Goal: Task Accomplishment & Management: Manage account settings

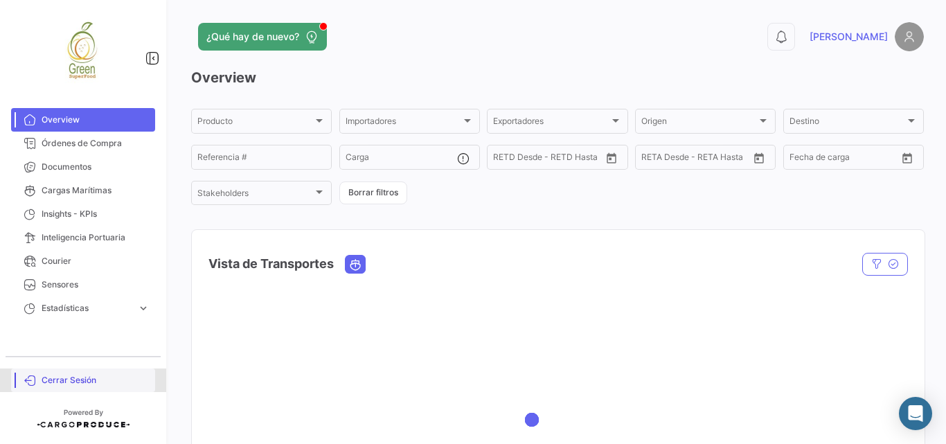
click at [67, 376] on span "Cerrar Sesión" at bounding box center [96, 380] width 108 height 12
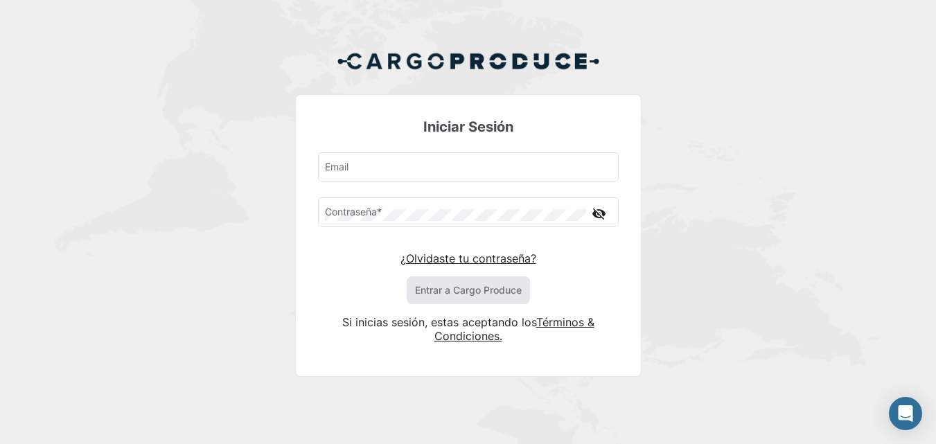
type input "[PERSON_NAME][EMAIL_ADDRESS][DOMAIN_NAME]"
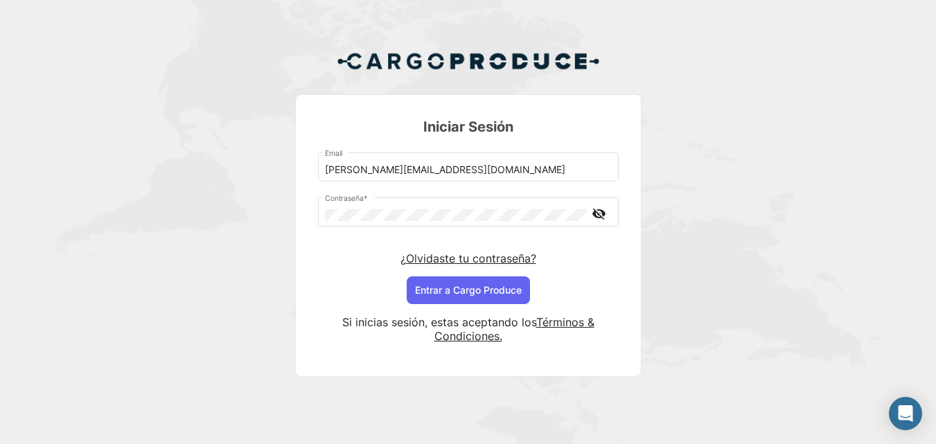
click at [436, 294] on button "Entrar a Cargo Produce" at bounding box center [468, 290] width 123 height 28
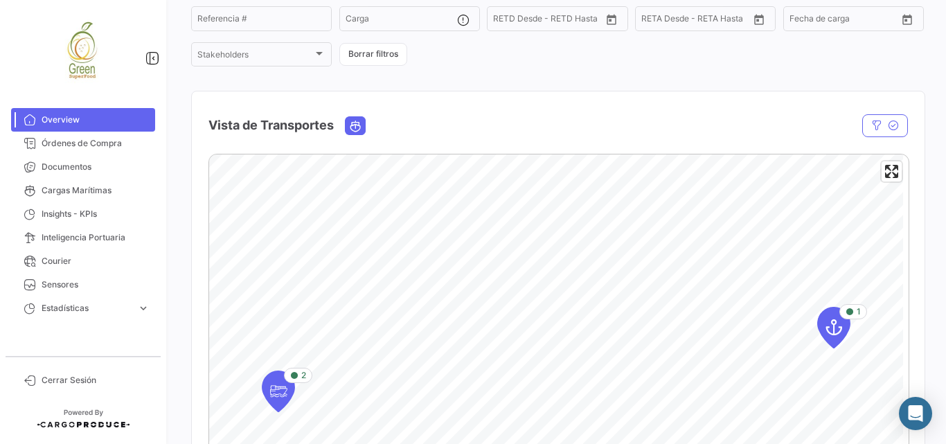
scroll to position [323, 0]
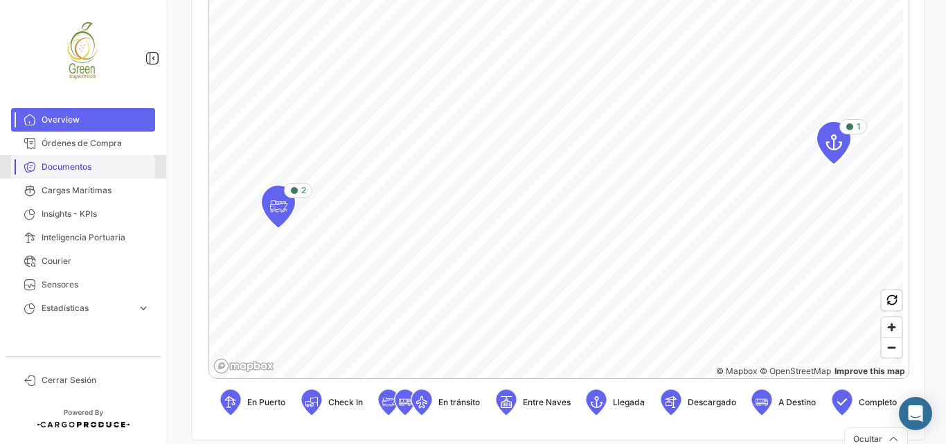
click at [78, 164] on span "Documentos" at bounding box center [96, 167] width 108 height 12
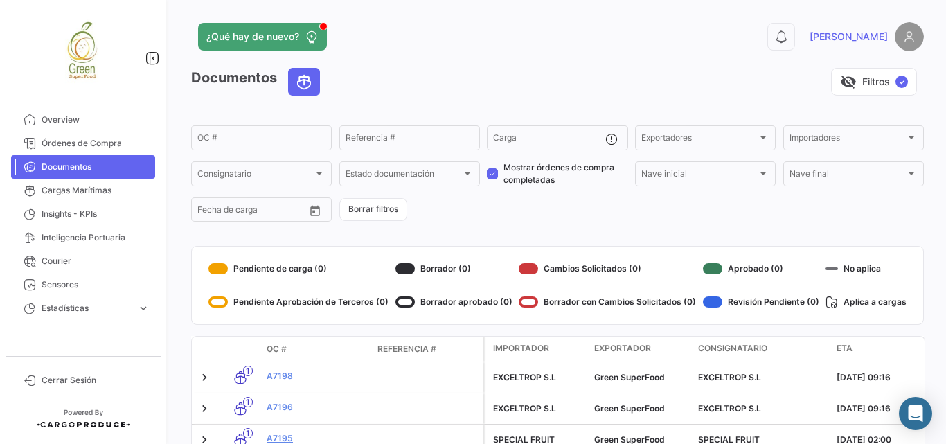
scroll to position [115, 0]
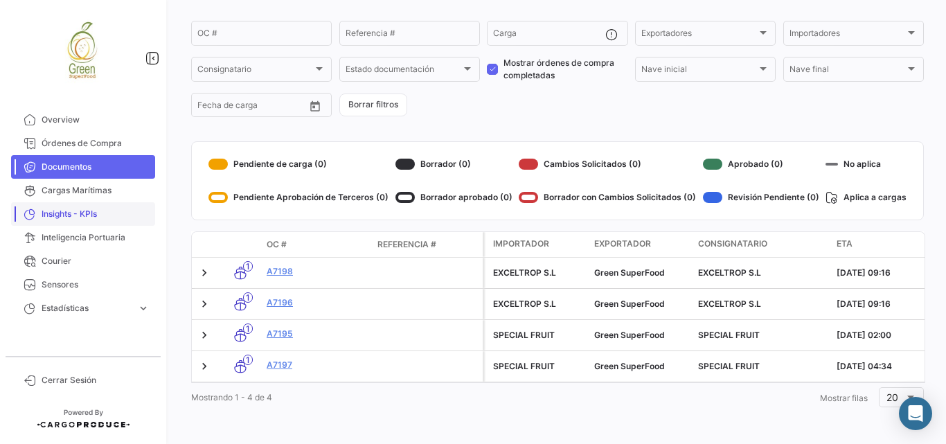
click at [66, 216] on span "Insights - KPIs" at bounding box center [96, 214] width 108 height 12
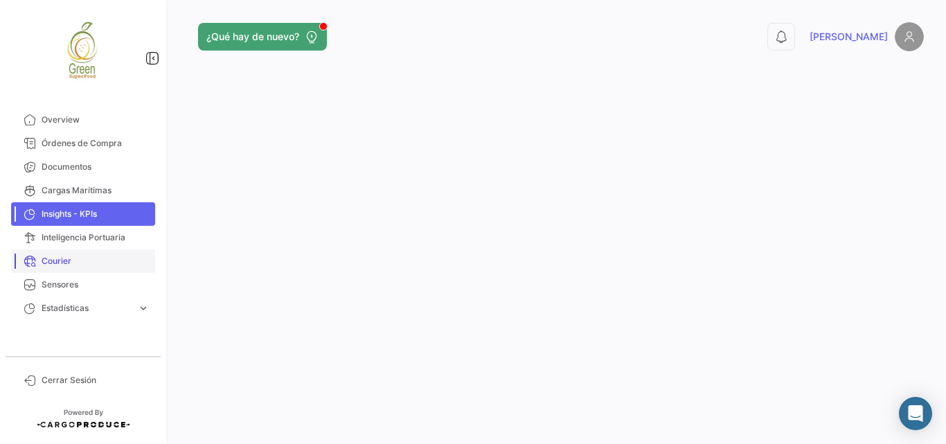
click at [67, 265] on span "Courier" at bounding box center [96, 261] width 108 height 12
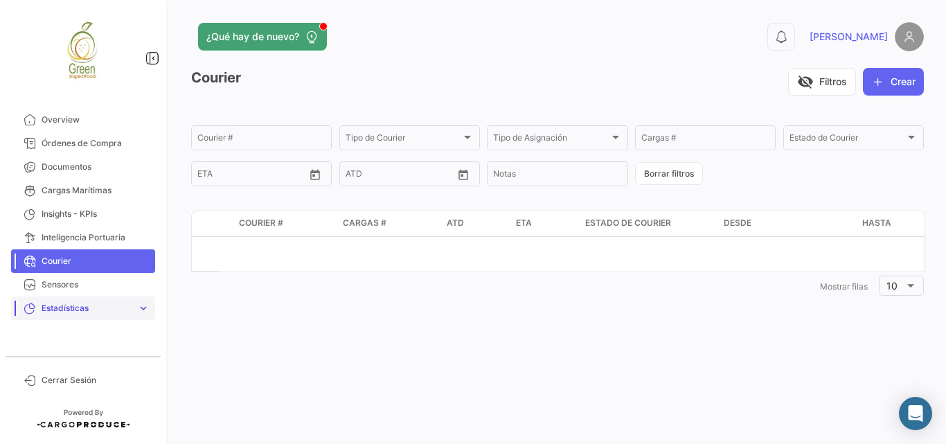
click at [63, 306] on span "Estadísticas" at bounding box center [87, 308] width 90 height 12
click at [76, 304] on span "Estadísticas" at bounding box center [87, 308] width 90 height 12
click at [67, 145] on span "Órdenes de Compra" at bounding box center [96, 143] width 108 height 12
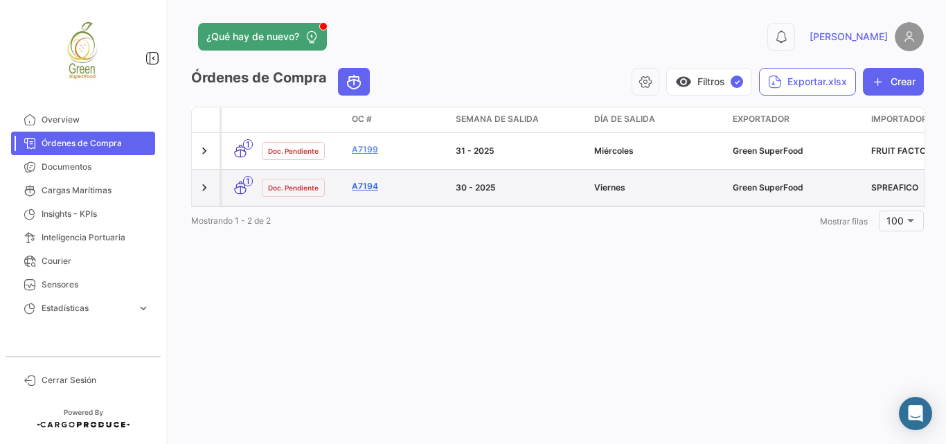
click at [365, 180] on link "A7194" at bounding box center [398, 186] width 93 height 12
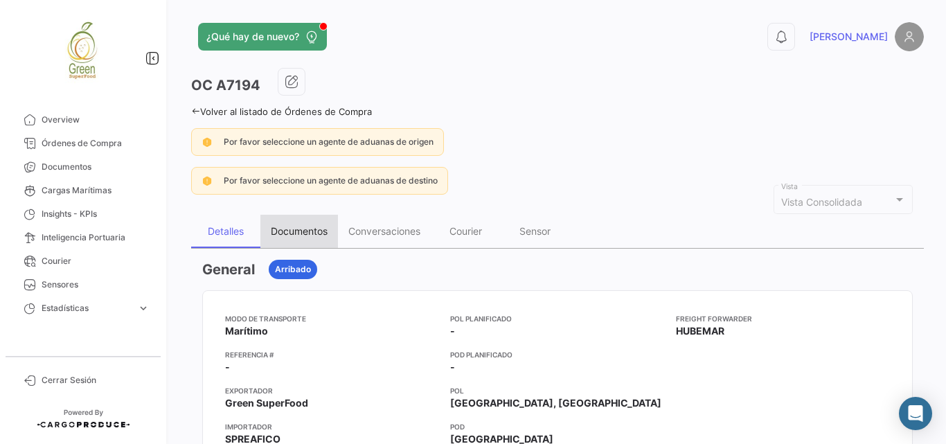
click at [304, 223] on div "Documentos" at bounding box center [299, 231] width 78 height 33
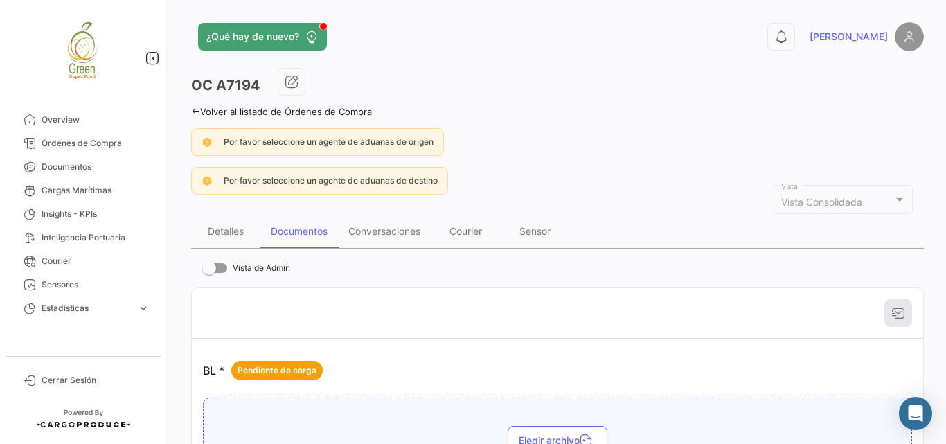
scroll to position [185, 0]
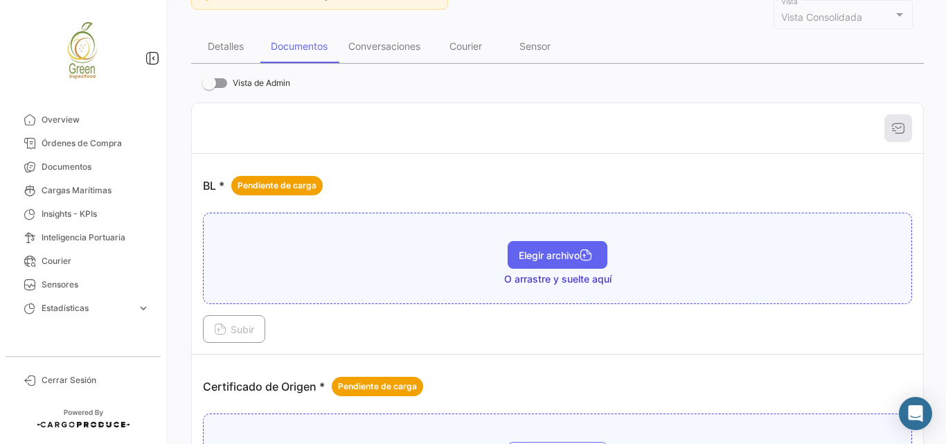
click at [542, 264] on button "Elegir archivo" at bounding box center [558, 255] width 100 height 28
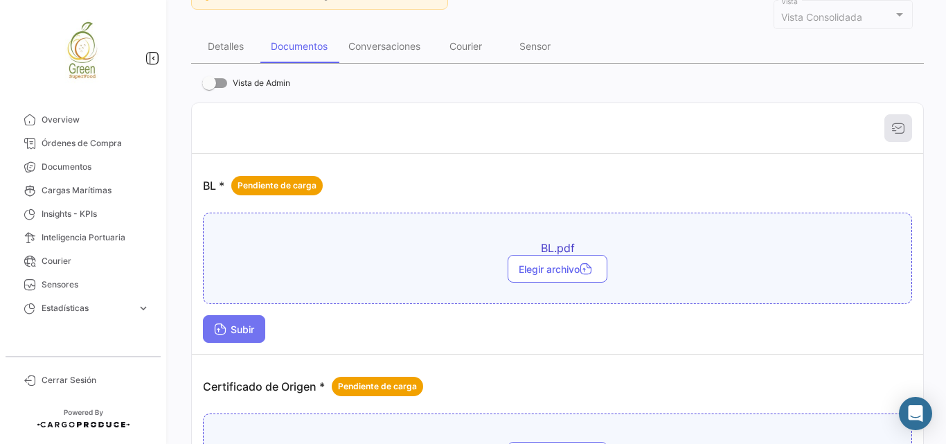
click at [258, 333] on button "Subir" at bounding box center [234, 329] width 62 height 28
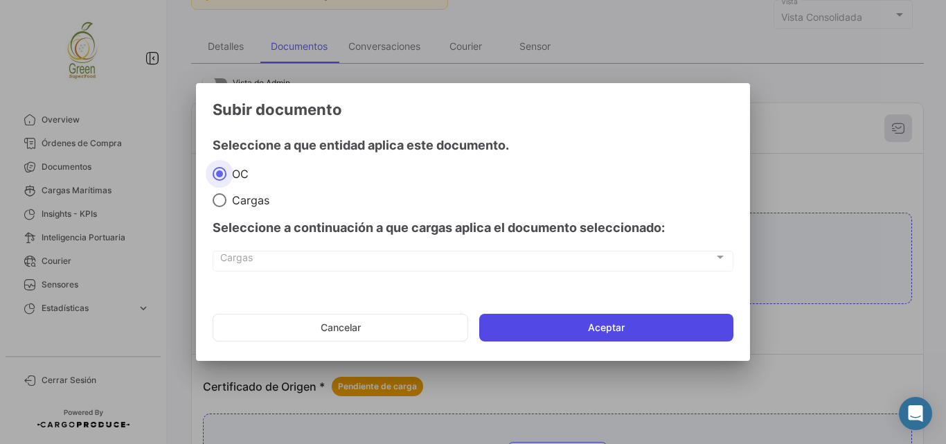
click at [569, 334] on button "Aceptar" at bounding box center [606, 328] width 254 height 28
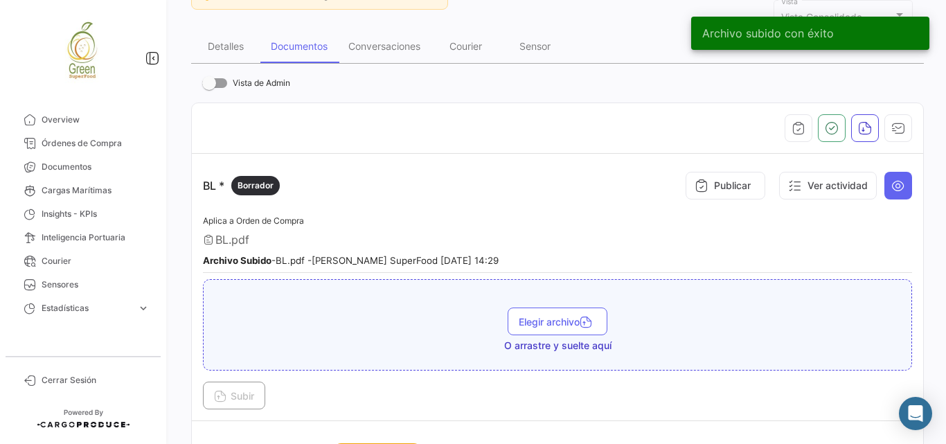
click at [906, 176] on td "BL * Borrador Publicar Ver actividad Aplica a Orden de Compra BL.pdf Archivo Su…" at bounding box center [557, 287] width 731 height 267
click at [896, 179] on icon at bounding box center [898, 186] width 14 height 14
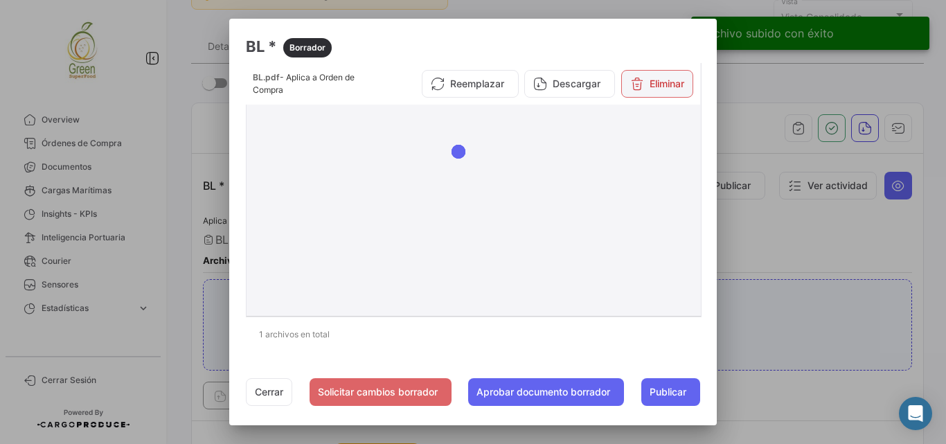
click at [660, 73] on button "Eliminar" at bounding box center [657, 84] width 72 height 28
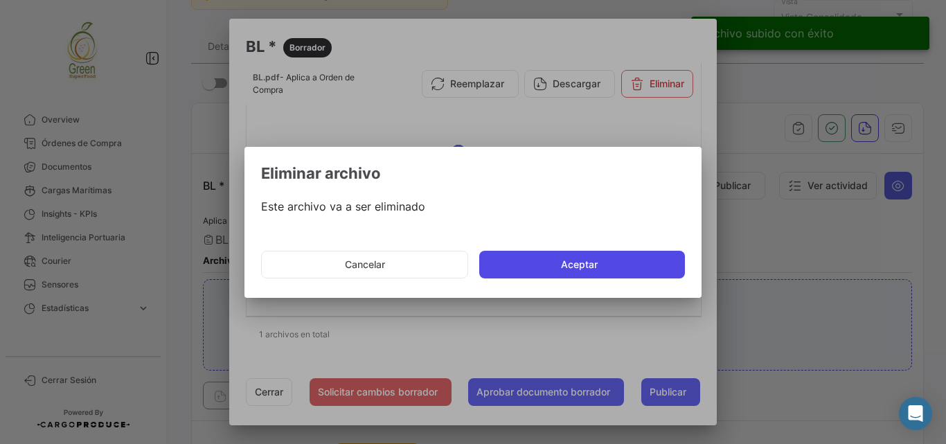
click at [569, 252] on button "Aceptar" at bounding box center [582, 265] width 206 height 28
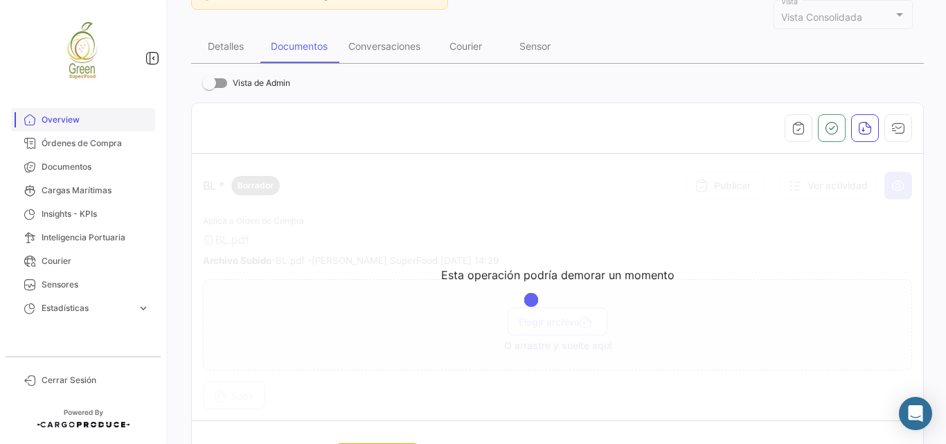
click at [64, 116] on span "Overview" at bounding box center [96, 120] width 108 height 12
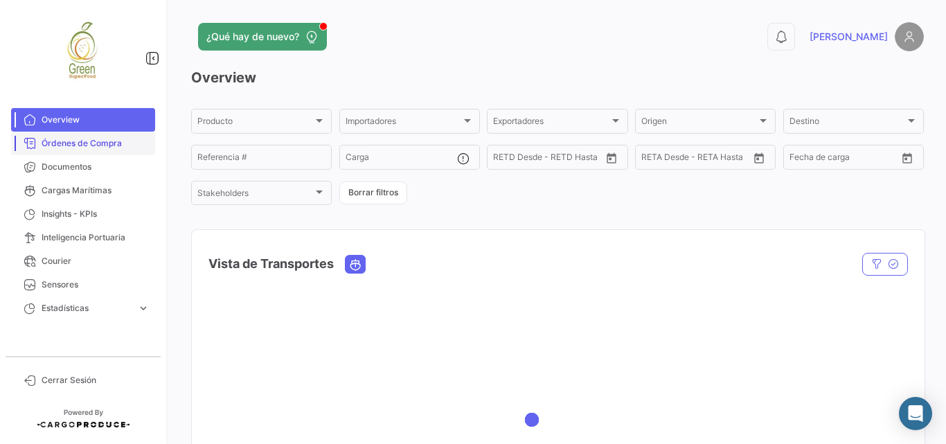
click at [69, 134] on link "Órdenes de Compra" at bounding box center [83, 144] width 144 height 24
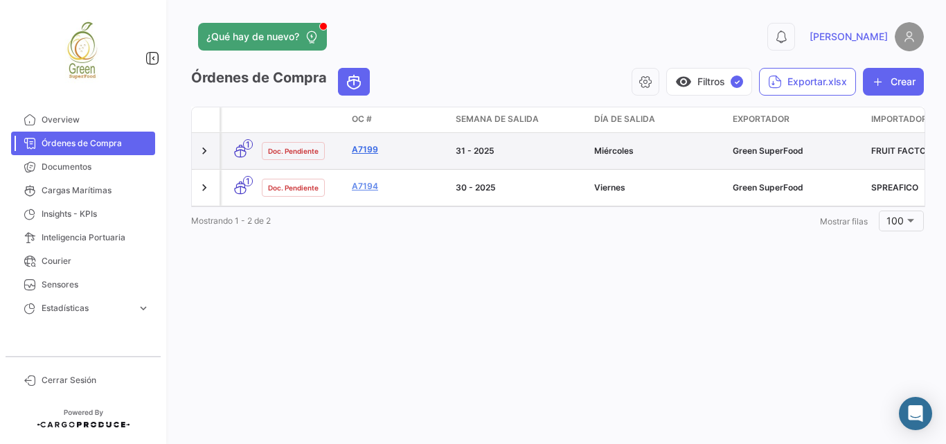
click at [355, 143] on link "A7199" at bounding box center [398, 149] width 93 height 12
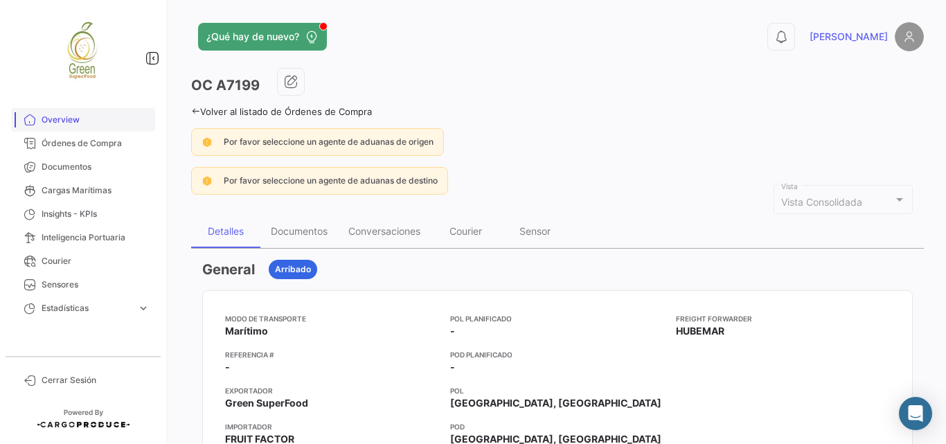
click at [72, 120] on span "Overview" at bounding box center [96, 120] width 108 height 12
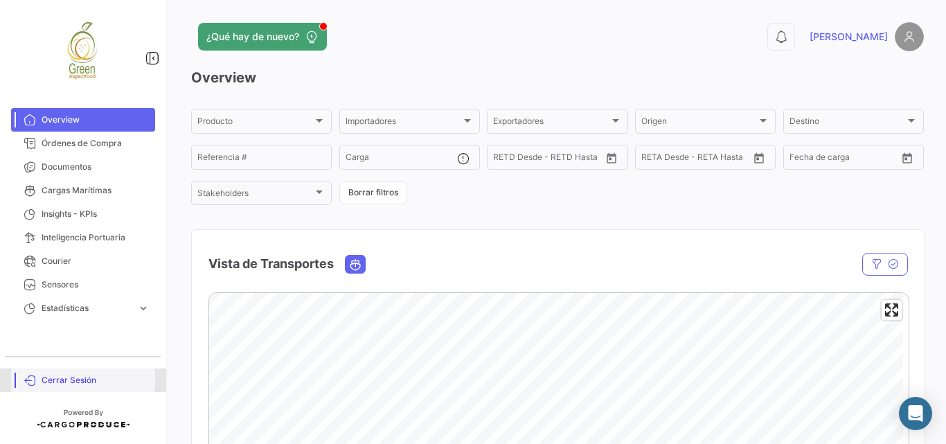
click at [68, 379] on span "Cerrar Sesión" at bounding box center [96, 380] width 108 height 12
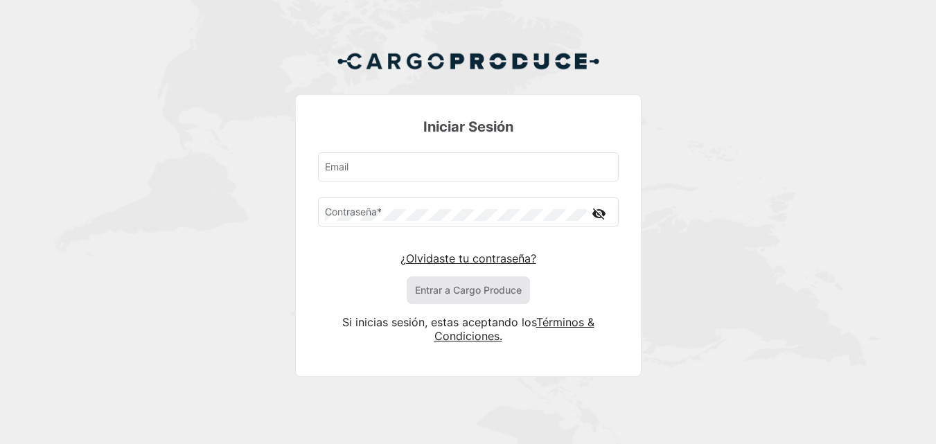
type input "[PERSON_NAME][EMAIL_ADDRESS][DOMAIN_NAME]"
